Goal: Transaction & Acquisition: Purchase product/service

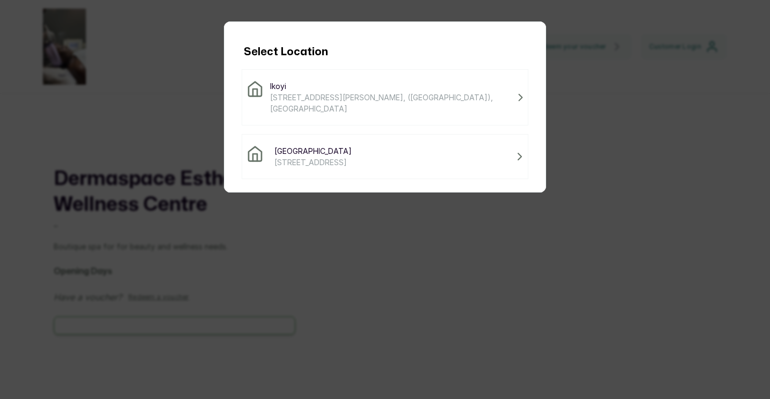
click at [355, 153] on div "Victoria Island [STREET_ADDRESS]" at bounding box center [384, 156] width 277 height 23
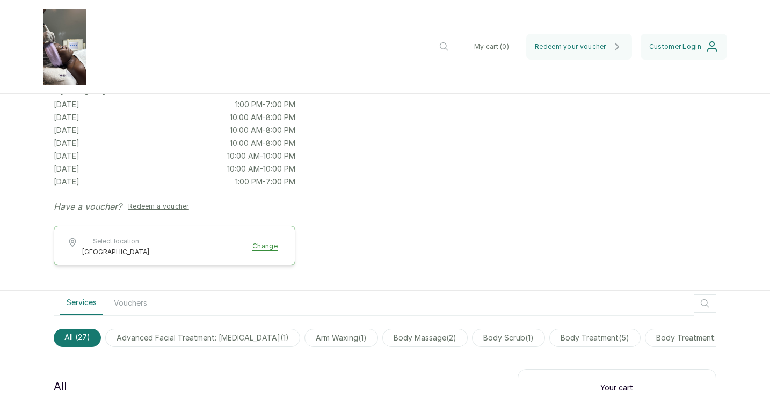
scroll to position [134, 0]
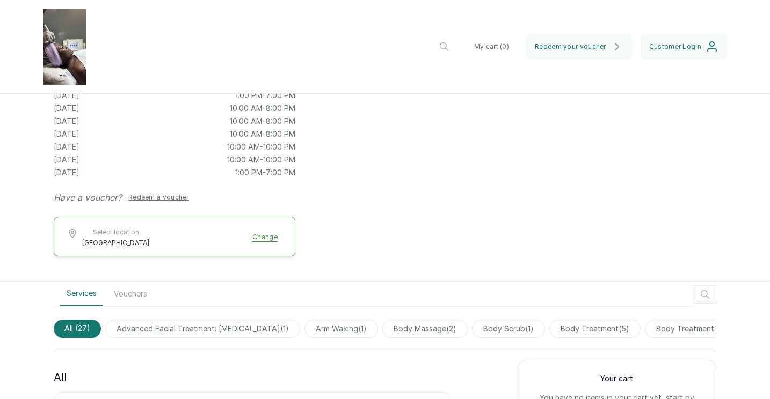
click at [127, 294] on button "Vouchers" at bounding box center [130, 294] width 46 height 25
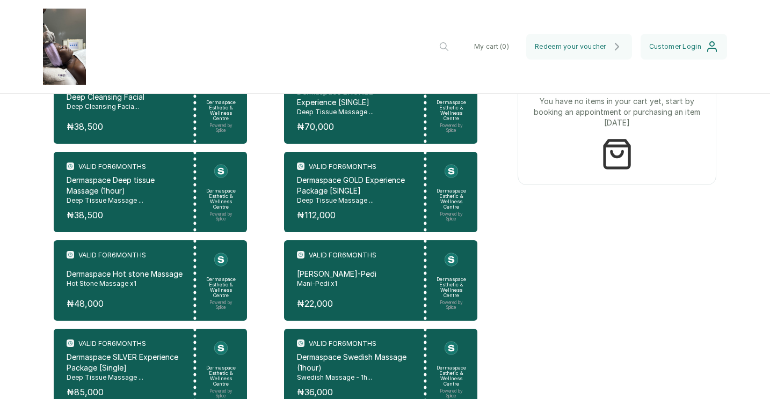
scroll to position [366, 0]
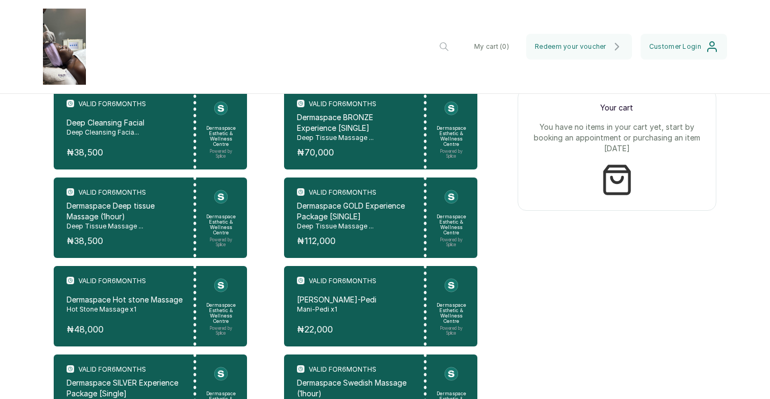
click at [371, 219] on p "Dermaspace GOLD Experience Package [SINGLE]" at bounding box center [355, 211] width 117 height 21
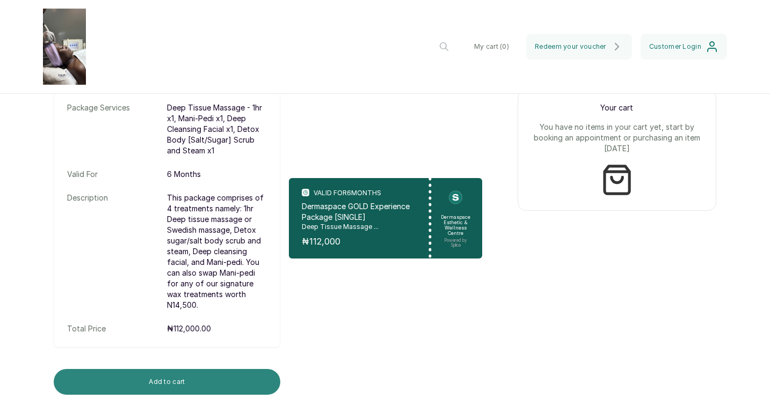
click at [169, 371] on button "Add to cart" at bounding box center [167, 382] width 227 height 26
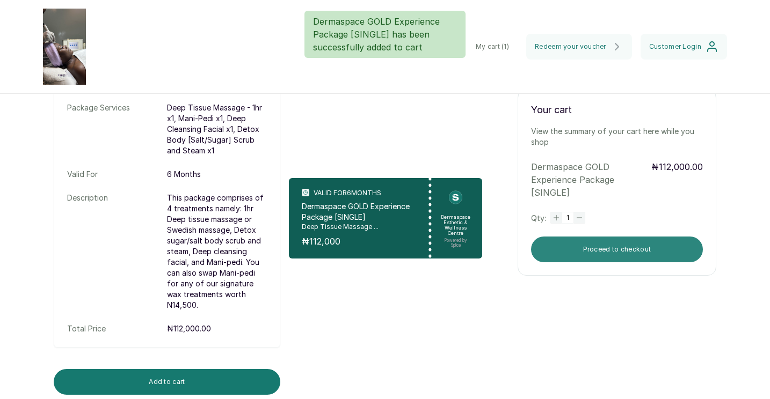
click at [595, 242] on button "Proceed to checkout" at bounding box center [617, 250] width 172 height 26
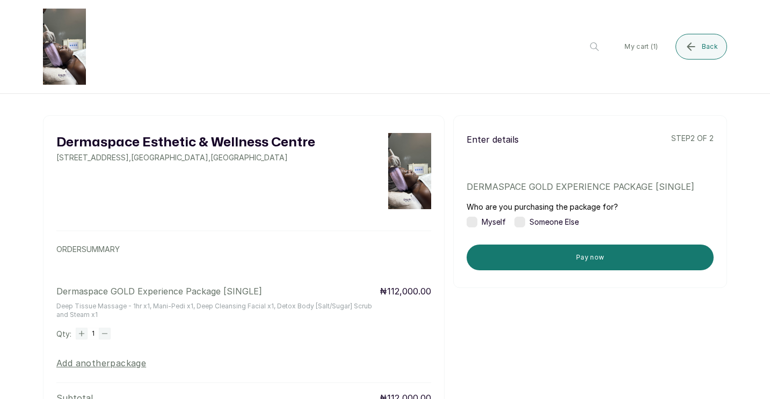
scroll to position [0, 0]
click at [525, 223] on label at bounding box center [519, 222] width 11 height 11
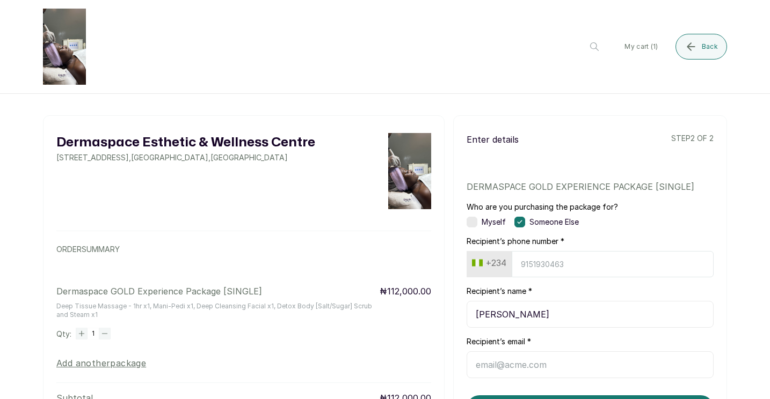
type input "[PERSON_NAME]"
paste input "[EMAIL_ADDRESS][DOMAIN_NAME]"
type input "[EMAIL_ADDRESS][DOMAIN_NAME]"
click at [601, 266] on input "Recipient’s phone number *" at bounding box center [613, 264] width 202 height 26
paste input "8023069058"
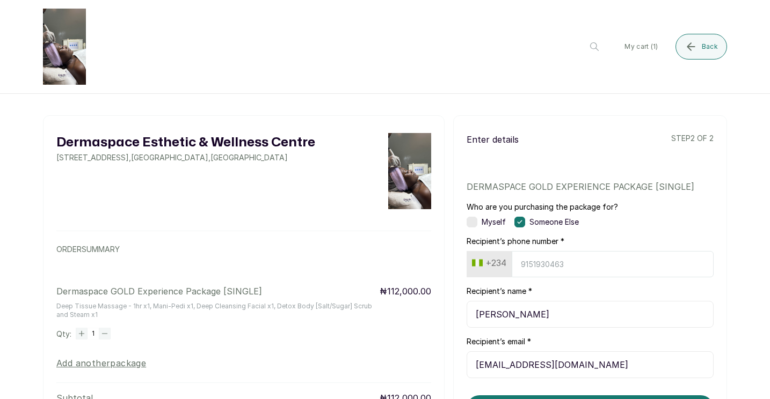
type input "8023069058"
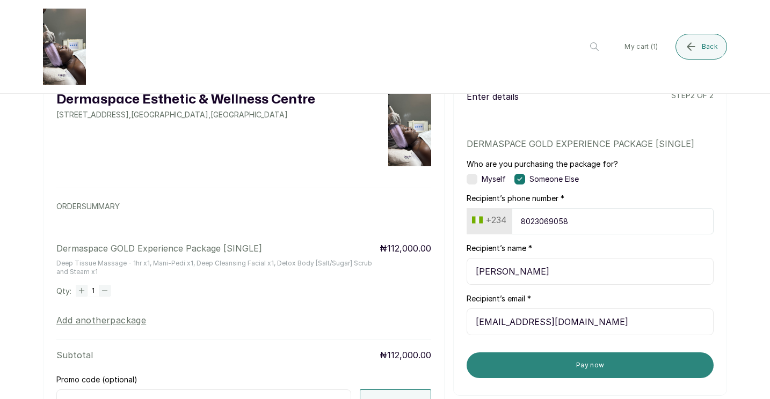
scroll to position [43, 0]
click at [560, 370] on button "Pay now" at bounding box center [590, 365] width 247 height 26
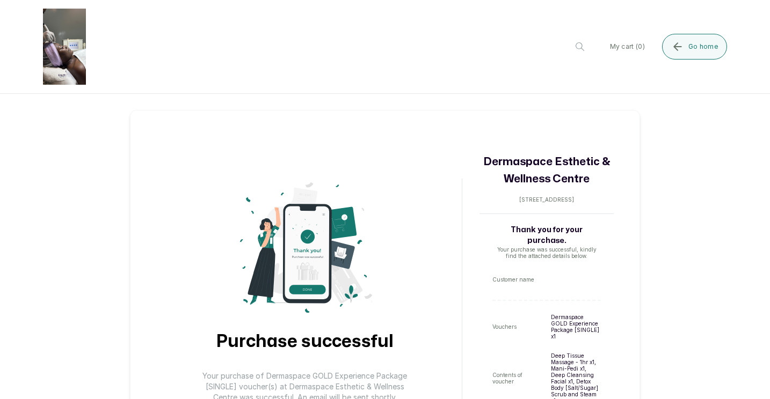
scroll to position [0, 0]
